Goal: Entertainment & Leisure: Browse casually

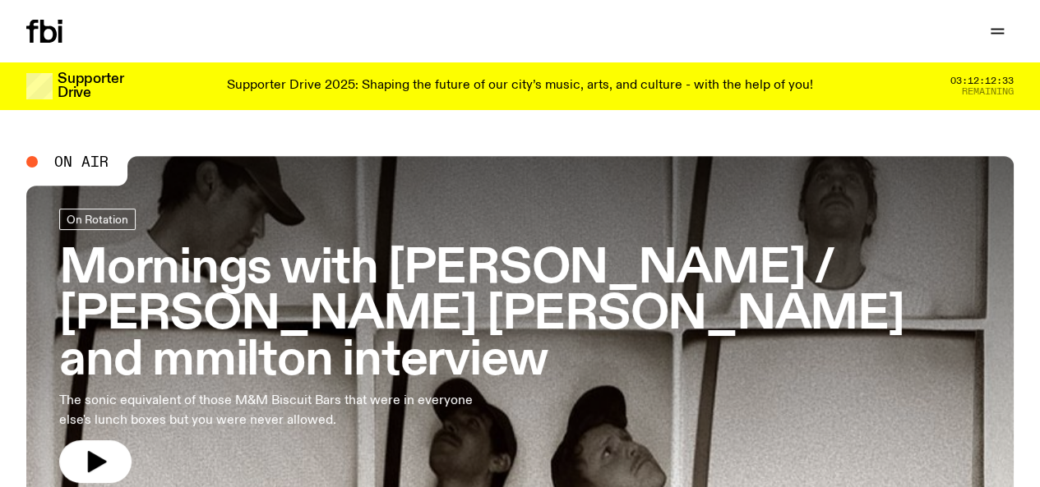
click at [505, 249] on h3 "Mornings with [PERSON_NAME] / [PERSON_NAME] [PERSON_NAME] and mmilton interview" at bounding box center [519, 315] width 921 height 137
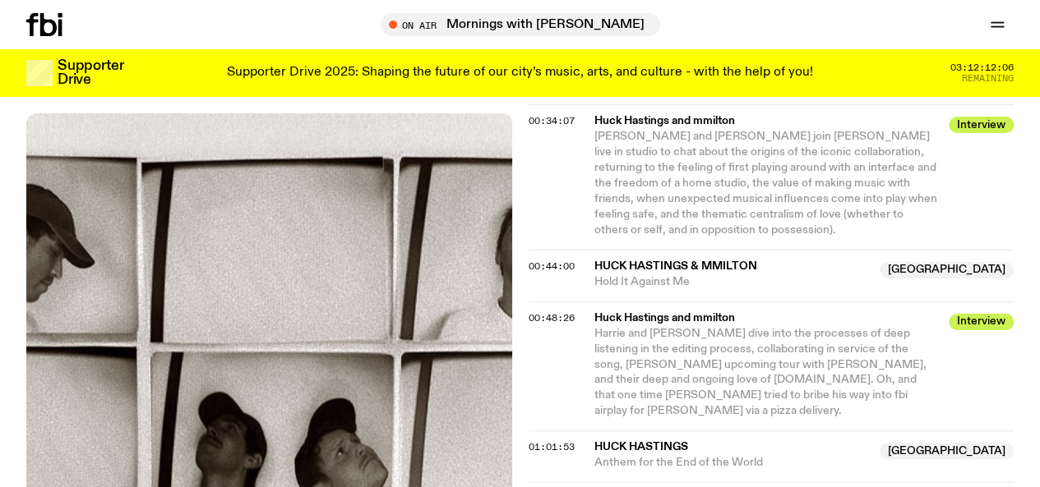
scroll to position [1080, 0]
click at [41, 28] on icon at bounding box center [48, 24] width 16 height 23
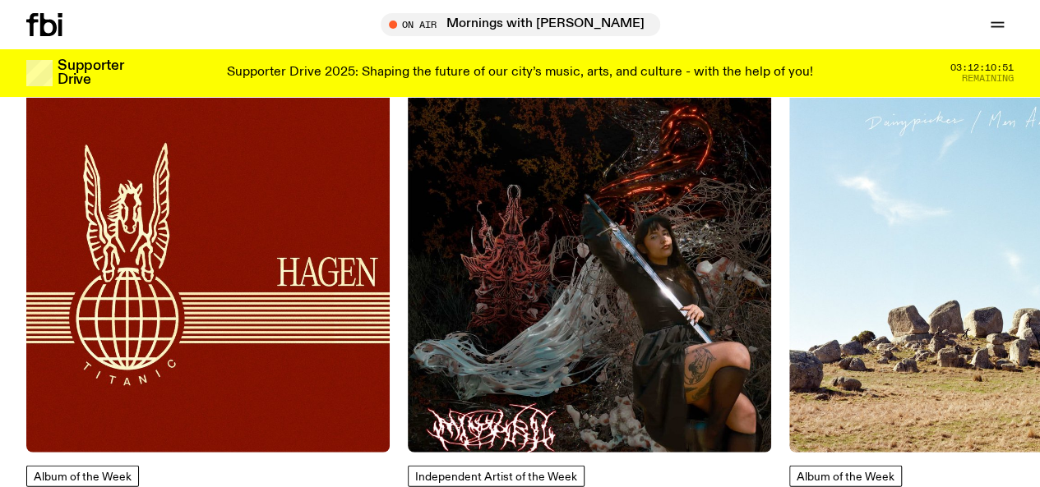
scroll to position [1882, 0]
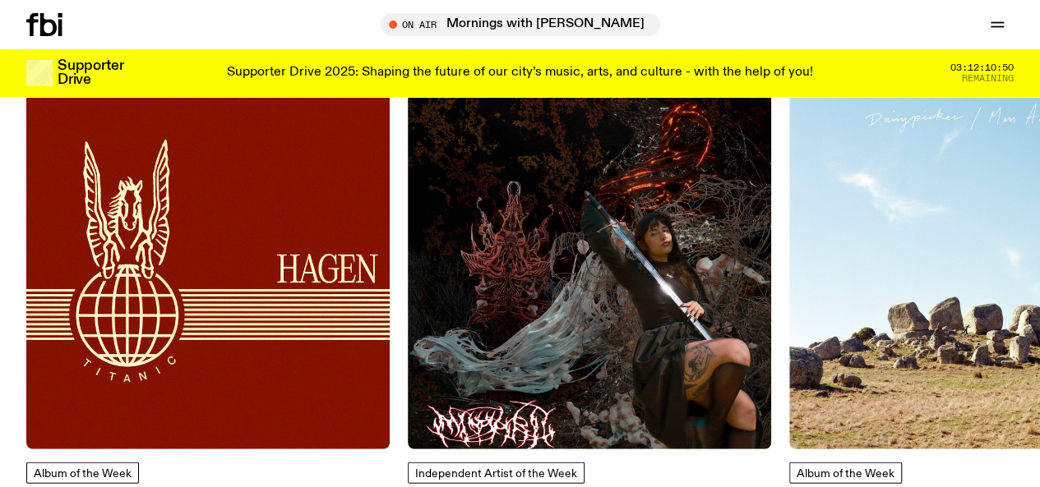
click at [103, 224] on img at bounding box center [207, 267] width 363 height 363
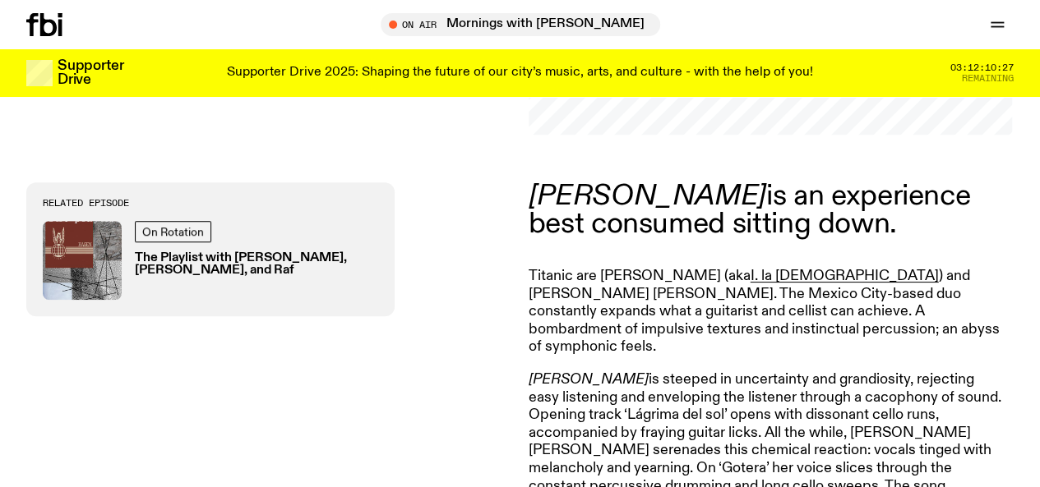
scroll to position [488, 0]
